Goal: Check status: Check status

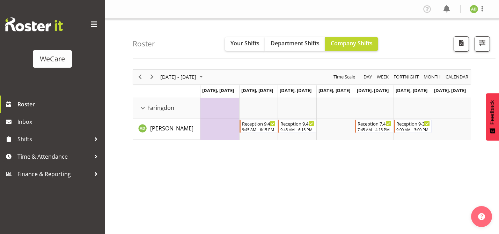
scroll to position [23, 0]
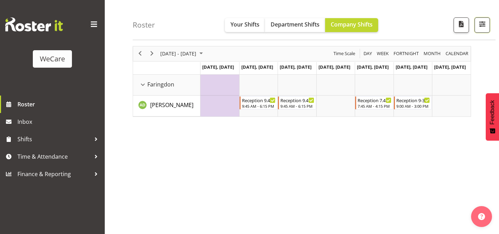
click at [479, 25] on span "button" at bounding box center [482, 24] width 9 height 9
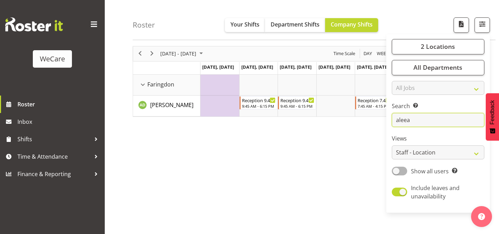
drag, startPoint x: 420, startPoint y: 123, endPoint x: 386, endPoint y: 123, distance: 34.6
click at [386, 123] on div "Roster Your Shifts Department Shifts Company Shifts 2 Locations Clear Business …" at bounding box center [302, 157] width 394 height 325
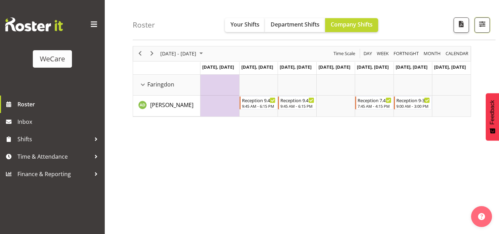
click at [483, 29] on span "button" at bounding box center [482, 24] width 9 height 9
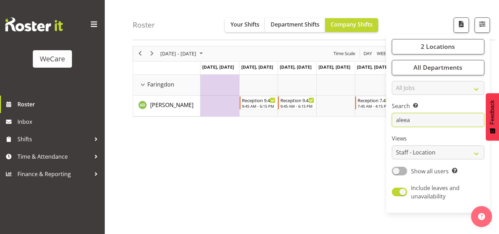
drag, startPoint x: 421, startPoint y: 124, endPoint x: 386, endPoint y: 124, distance: 34.9
click at [386, 124] on div "Roster Your Shifts Department Shifts Company Shifts 2 Locations Clear Business …" at bounding box center [302, 157] width 394 height 325
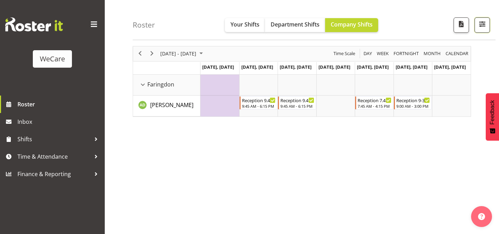
click at [484, 23] on span "button" at bounding box center [482, 24] width 9 height 9
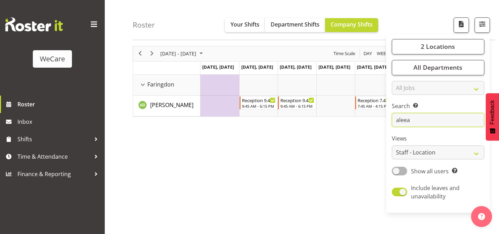
click at [425, 119] on input "aleea" at bounding box center [438, 121] width 93 height 14
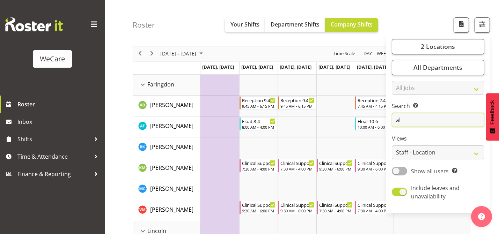
type input "a"
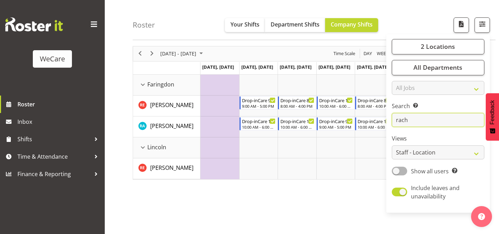
type input "rach"
click at [197, 201] on div "[DATE] - [DATE] [DATE] Day Week Fortnight Month calendar Month Agenda Time Scal…" at bounding box center [316, 180] width 366 height 279
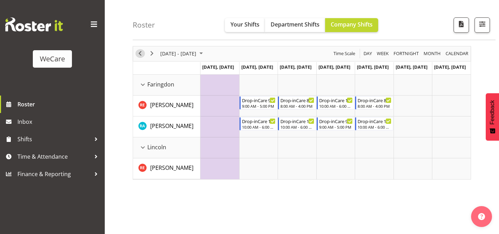
click at [138, 55] on span "Previous" at bounding box center [140, 53] width 8 height 9
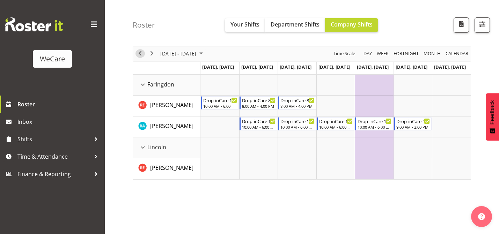
click at [141, 55] on span "Previous" at bounding box center [140, 53] width 8 height 9
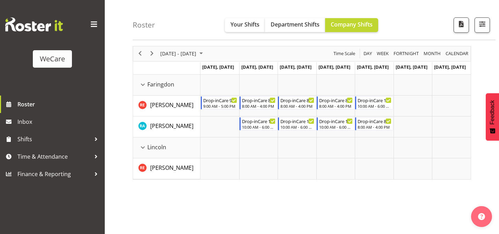
click at [141, 55] on span "Previous" at bounding box center [140, 53] width 8 height 9
